Goal: Find specific page/section

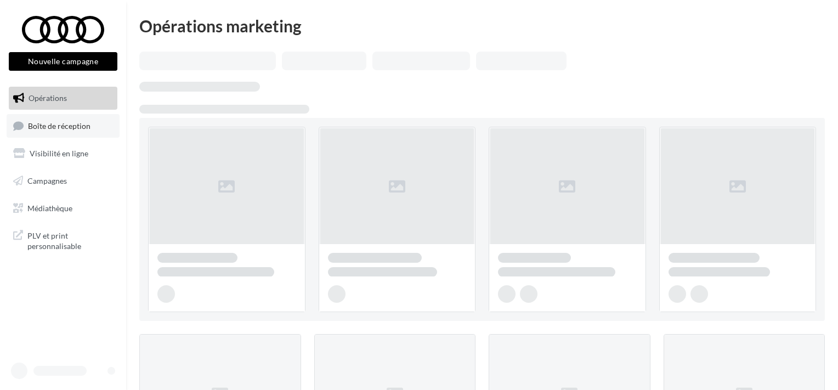
click at [73, 128] on span "Boîte de réception" at bounding box center [59, 125] width 62 height 9
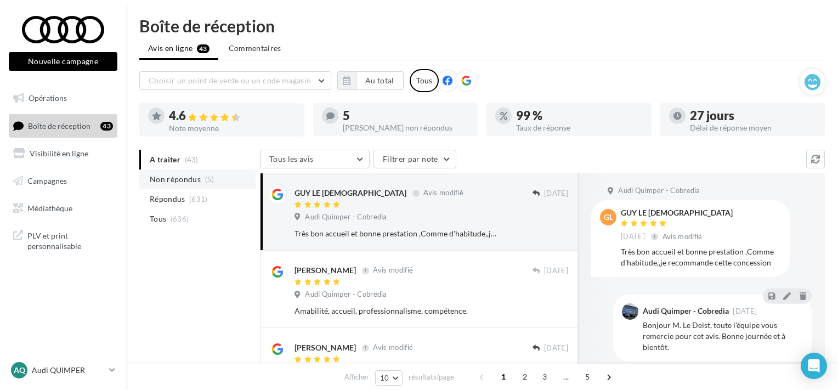
click at [166, 177] on span "Non répondus" at bounding box center [175, 179] width 51 height 11
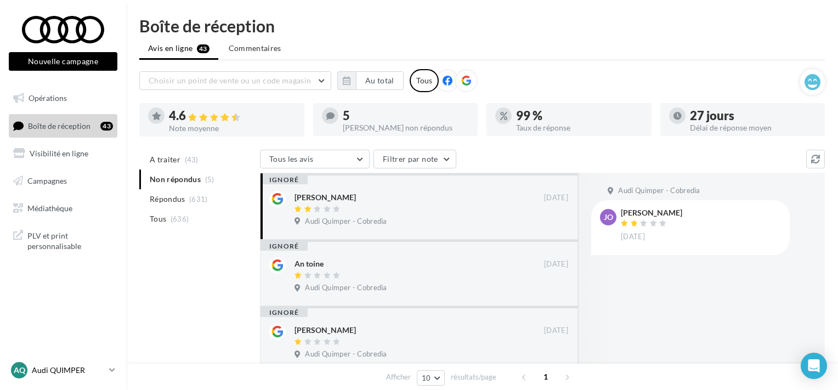
click at [47, 374] on p "Audi QUIMPER" at bounding box center [68, 370] width 73 height 11
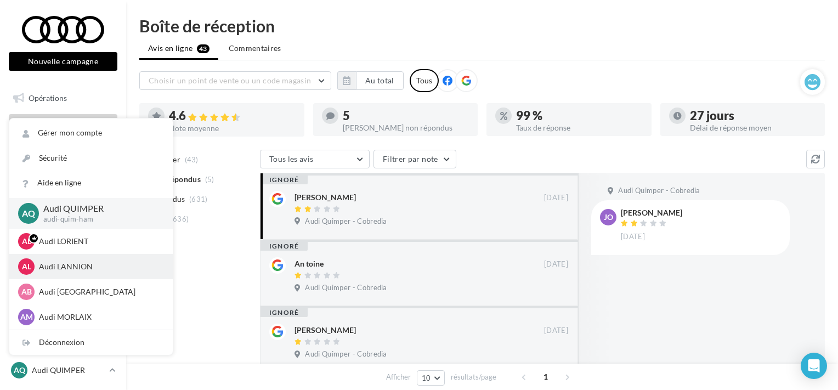
click at [92, 274] on div "AL Audi LANNION audi-lann-ham" at bounding box center [91, 266] width 146 height 16
